Goal: Task Accomplishment & Management: Manage account settings

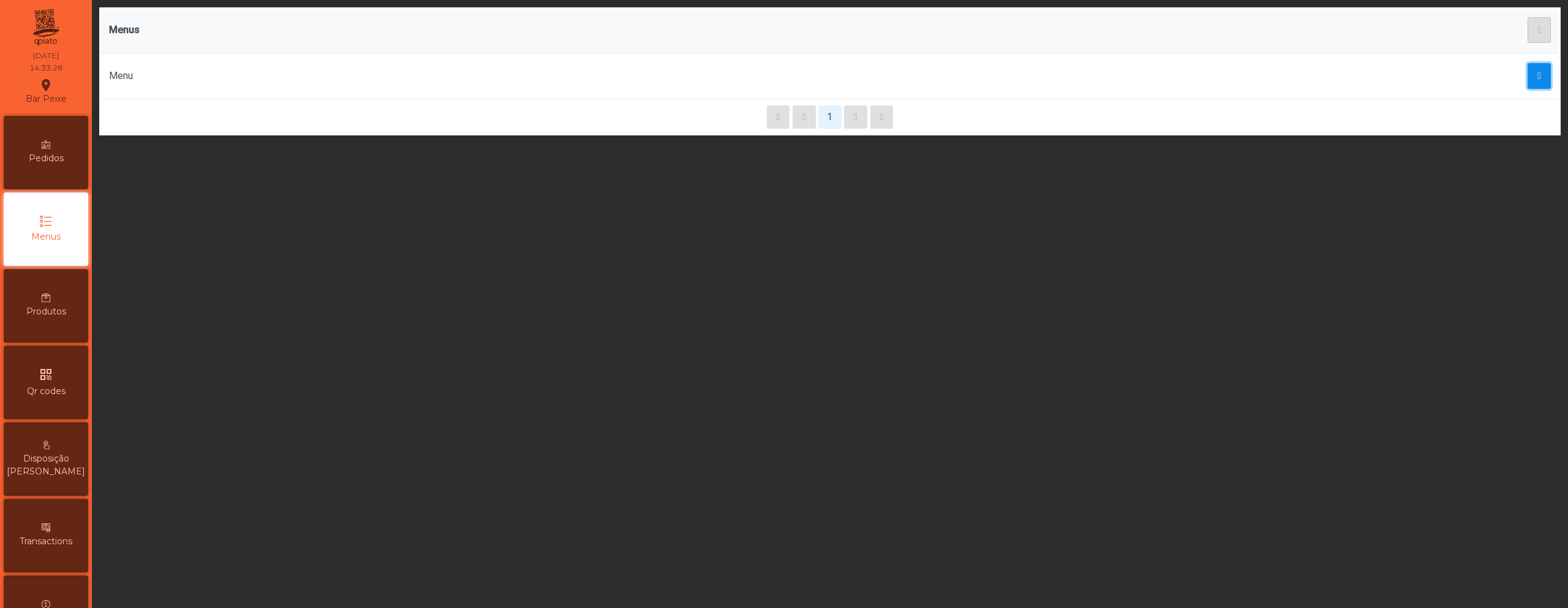
click at [1537, 74] on span "button" at bounding box center [1539, 76] width 4 height 10
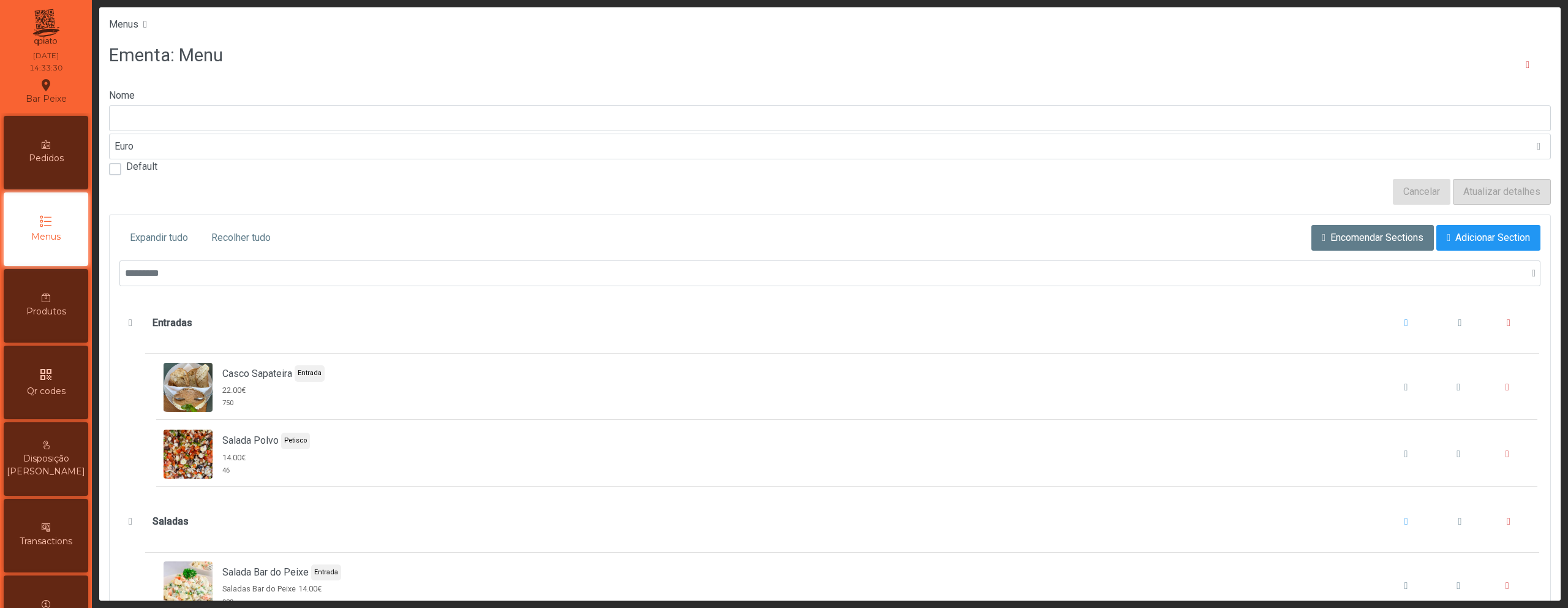
type input "****"
click at [61, 324] on div "Produtos" at bounding box center [46, 306] width 84 height 74
